Goal: Transaction & Acquisition: Download file/media

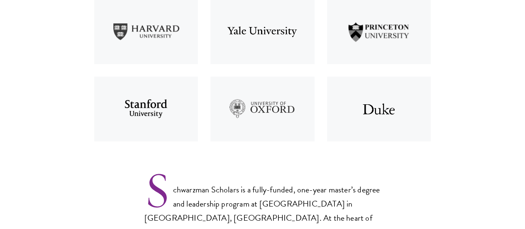
scroll to position [540, 0]
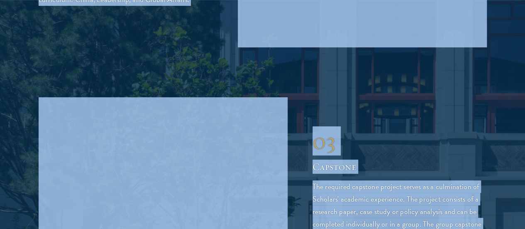
drag, startPoint x: 146, startPoint y: 42, endPoint x: 301, endPoint y: 210, distance: 228.9
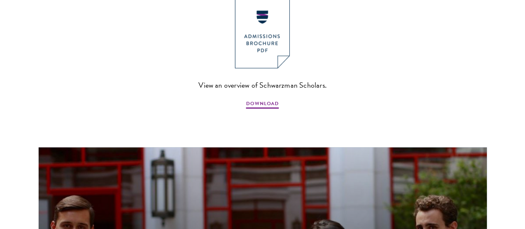
scroll to position [607, 0]
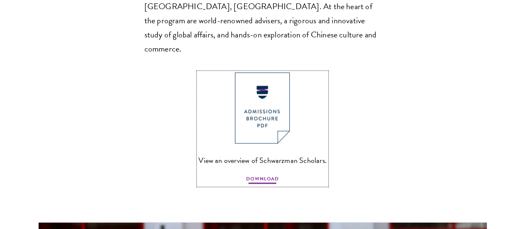
click at [266, 177] on span "DOWNLOAD" at bounding box center [262, 180] width 33 height 10
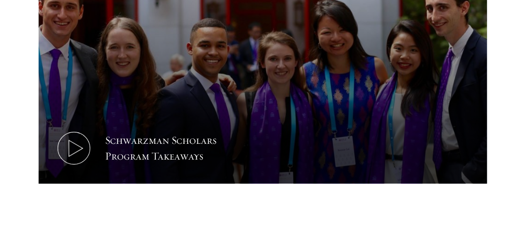
scroll to position [773, 0]
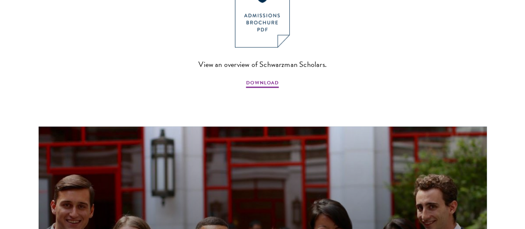
scroll to position [706, 0]
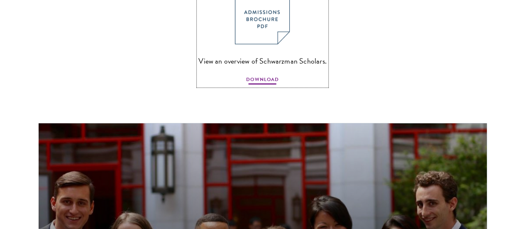
click at [264, 81] on span "DOWNLOAD" at bounding box center [262, 81] width 33 height 10
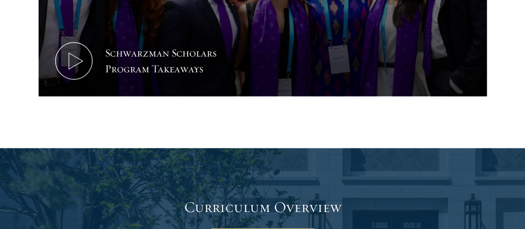
scroll to position [1038, 0]
